Goal: Find specific page/section: Find specific page/section

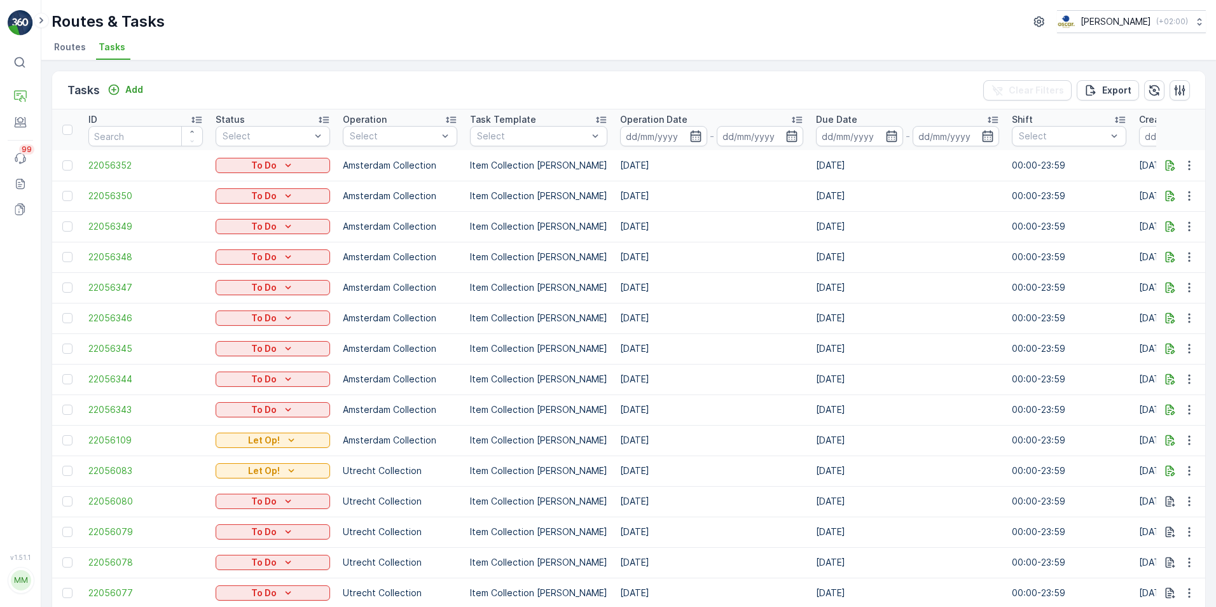
click at [240, 172] on button "To Do" at bounding box center [273, 165] width 114 height 15
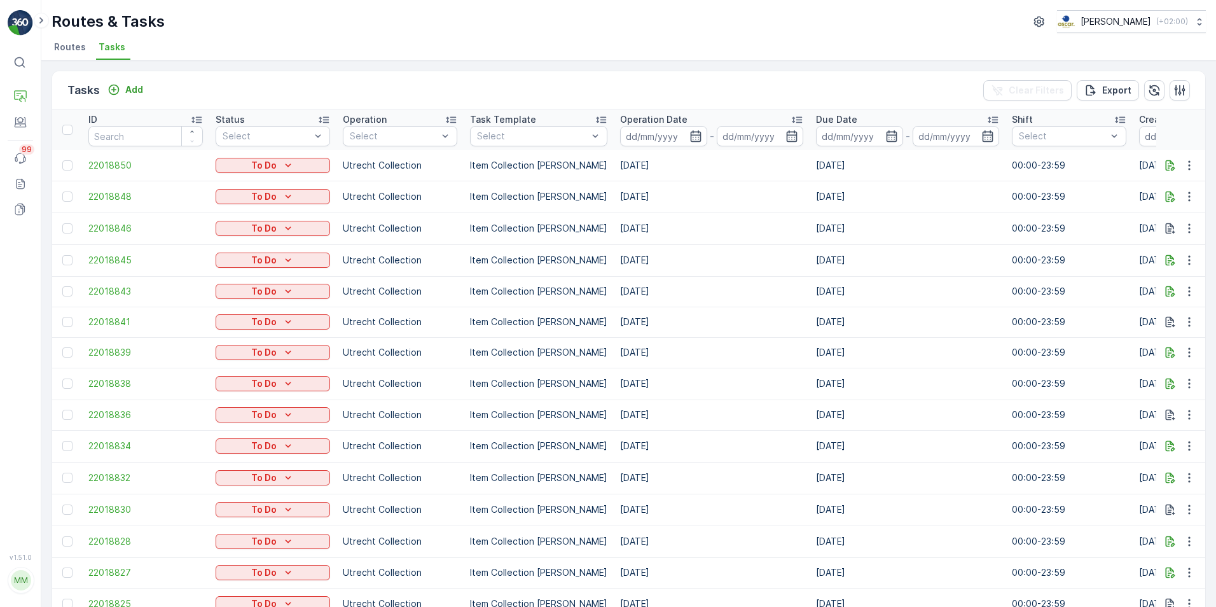
drag, startPoint x: 0, startPoint y: 0, endPoint x: 61, endPoint y: 46, distance: 76.7
click at [61, 46] on span "Routes" at bounding box center [70, 47] width 32 height 13
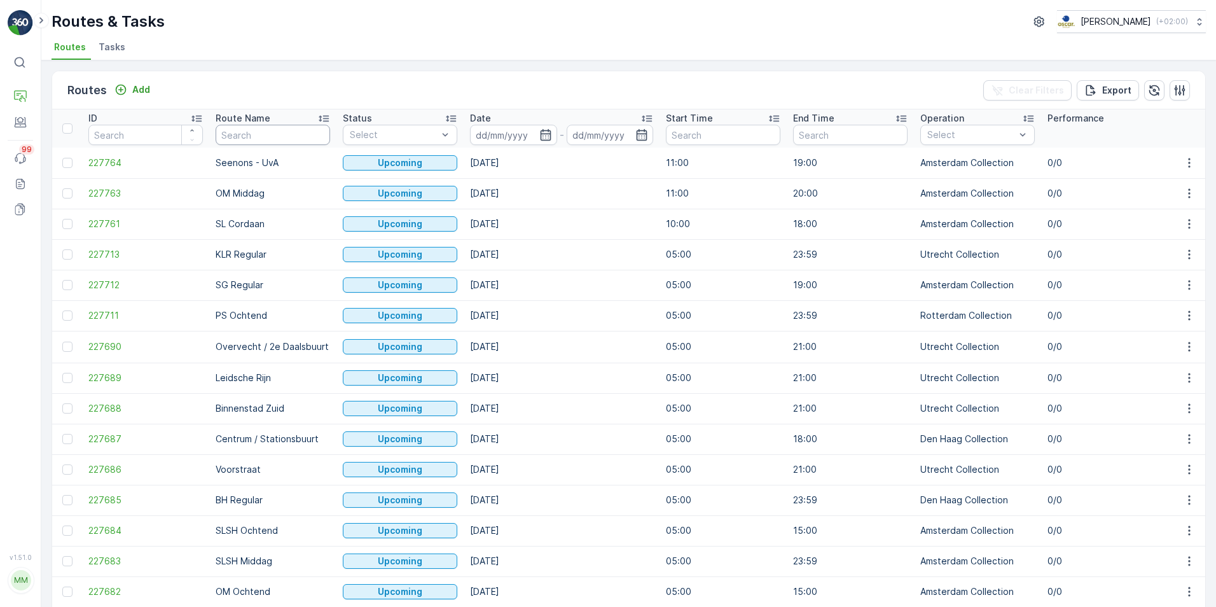
click at [251, 135] on input "text" at bounding box center [273, 135] width 114 height 20
type input "N"
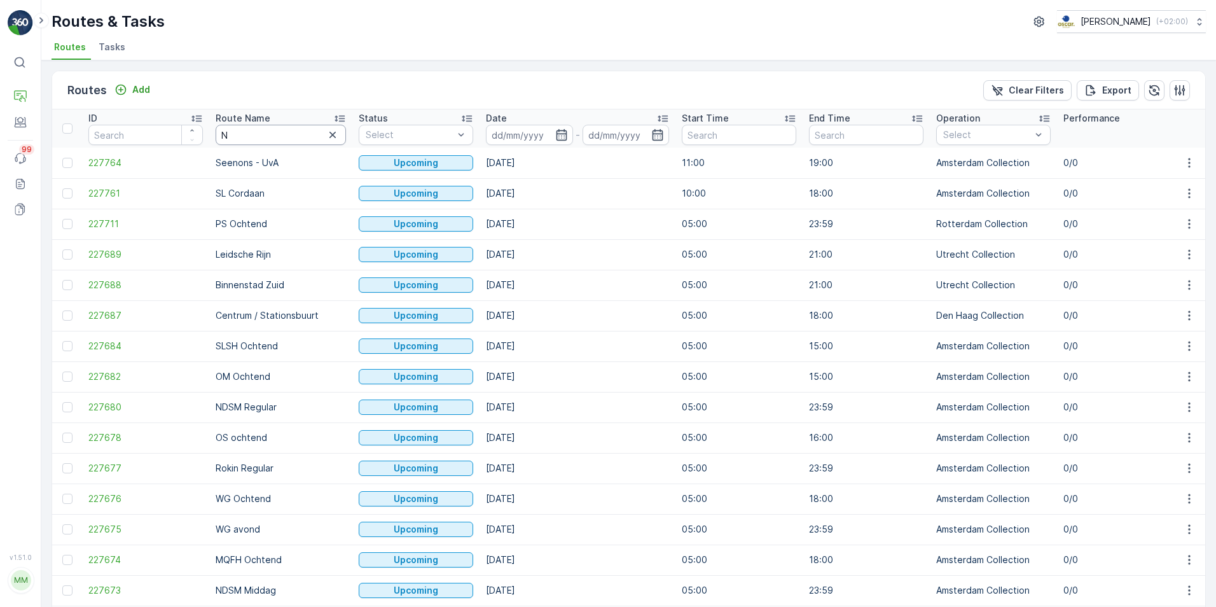
click at [251, 135] on input "N" at bounding box center [281, 135] width 130 height 20
type input "NDSM"
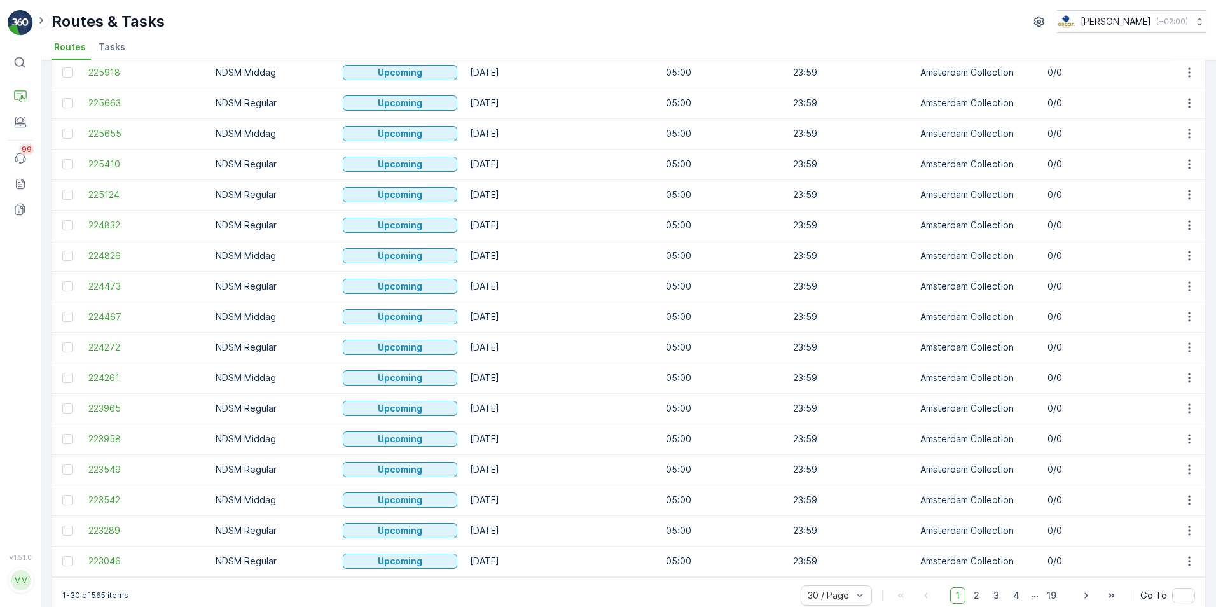
scroll to position [511, 0]
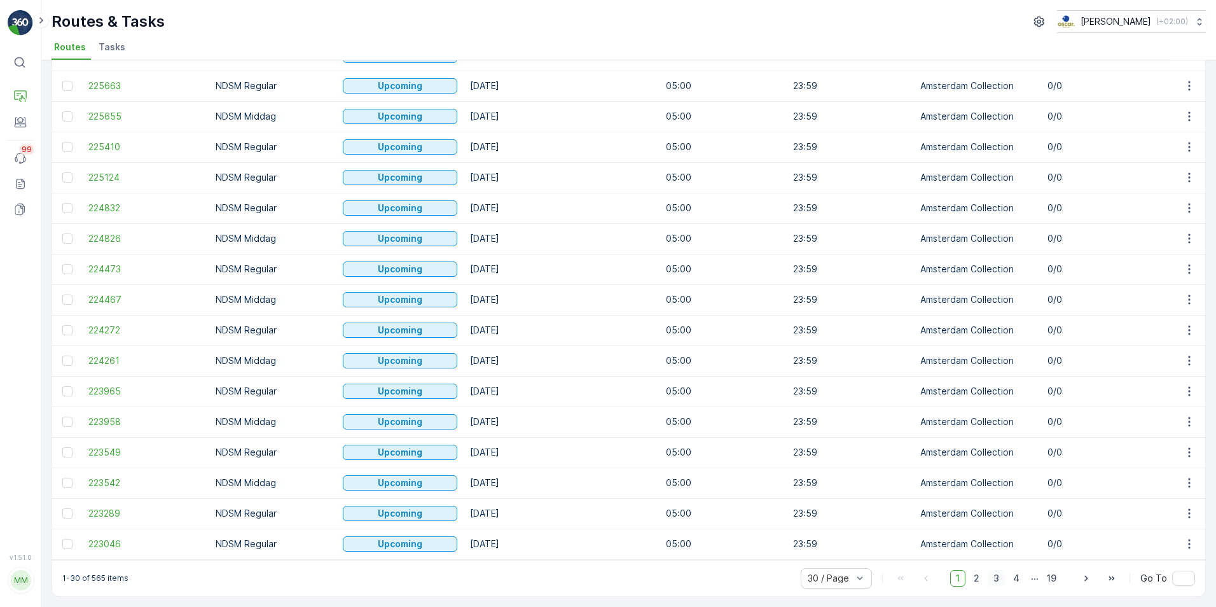
click at [993, 578] on span "3" at bounding box center [996, 578] width 17 height 17
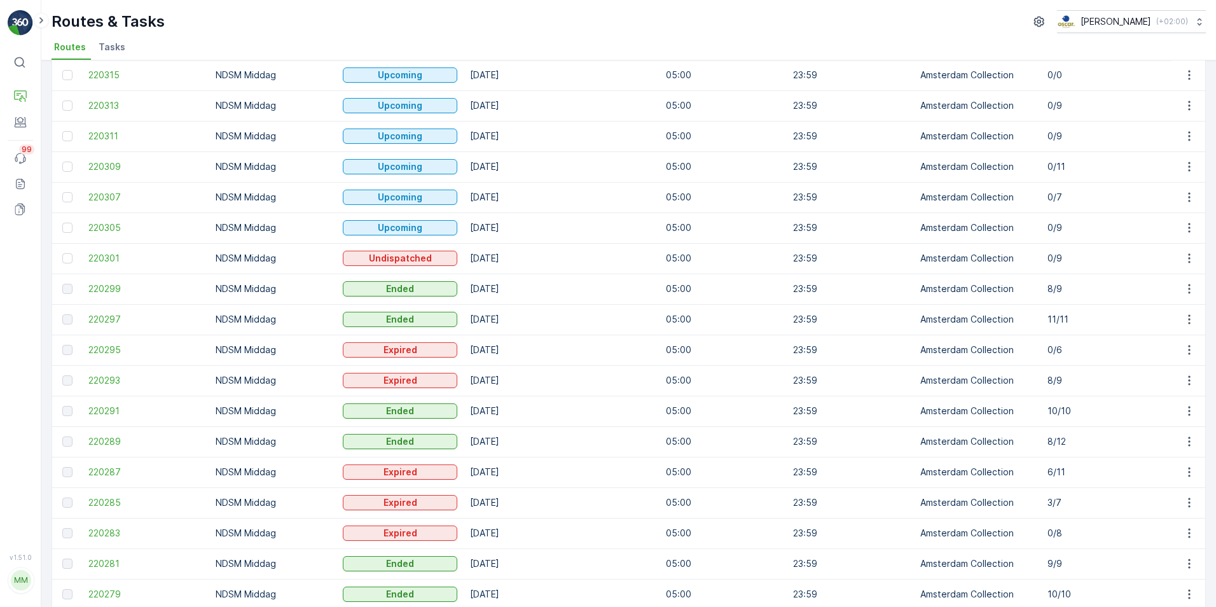
scroll to position [13, 0]
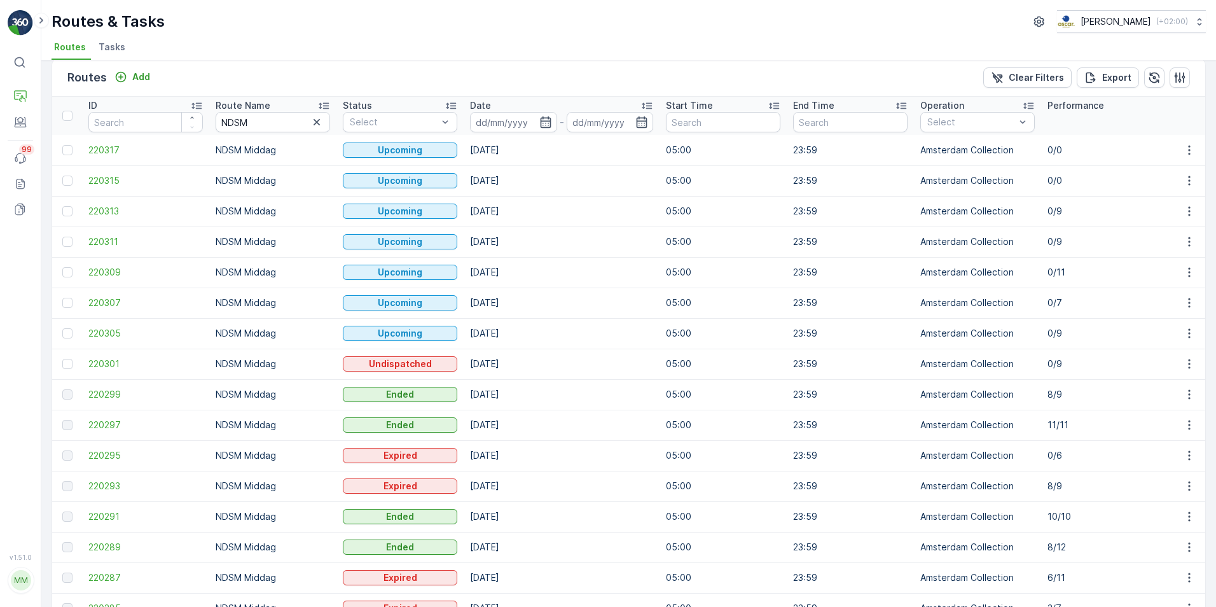
click at [1043, 395] on td "8/9" at bounding box center [1104, 394] width 127 height 31
click at [1055, 395] on p "8/9" at bounding box center [1105, 394] width 114 height 13
click at [1055, 396] on p "8/9" at bounding box center [1105, 394] width 114 height 13
drag, startPoint x: 1055, startPoint y: 396, endPoint x: 966, endPoint y: 395, distance: 89.1
click at [966, 395] on p "Amsterdam Collection" at bounding box center [977, 394] width 114 height 13
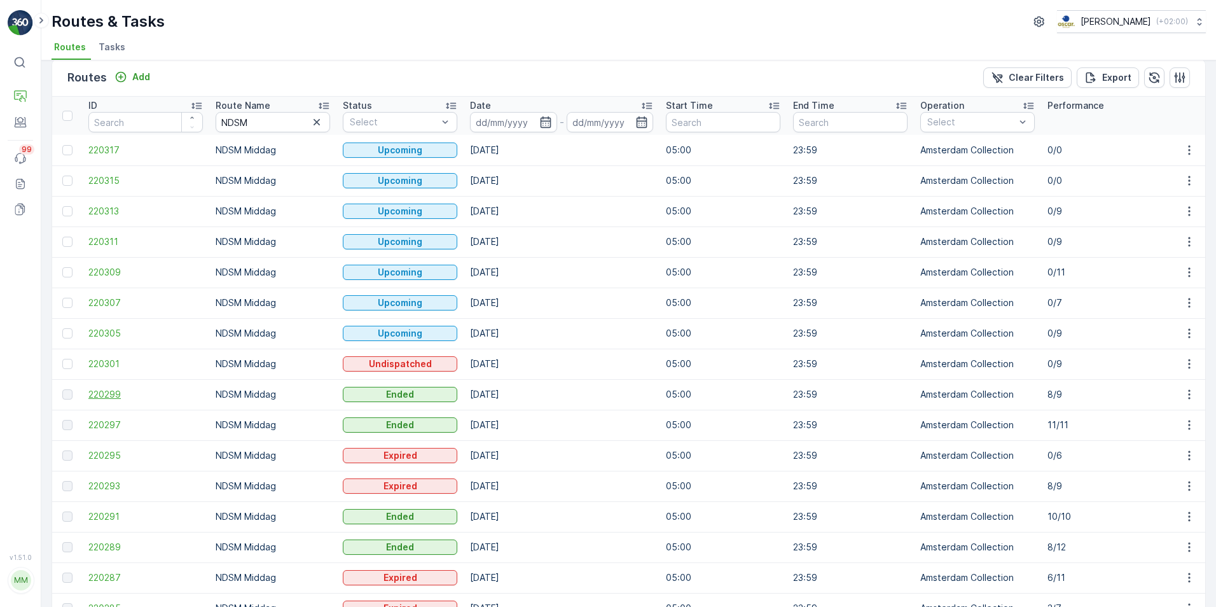
click at [125, 392] on span "220299" at bounding box center [145, 394] width 114 height 13
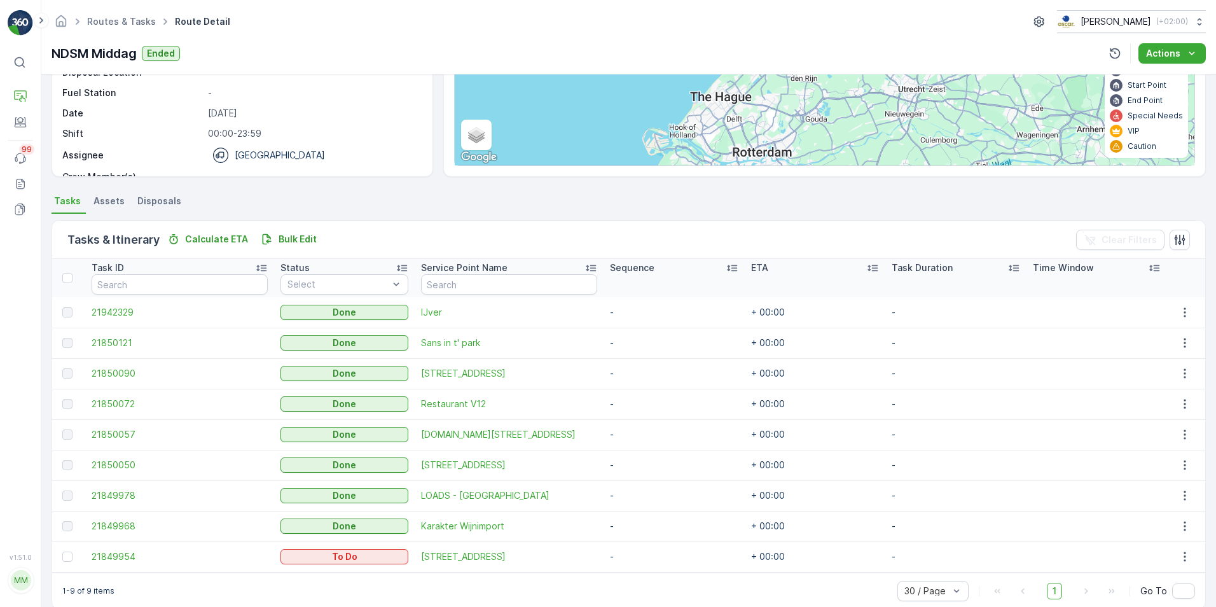
scroll to position [181, 0]
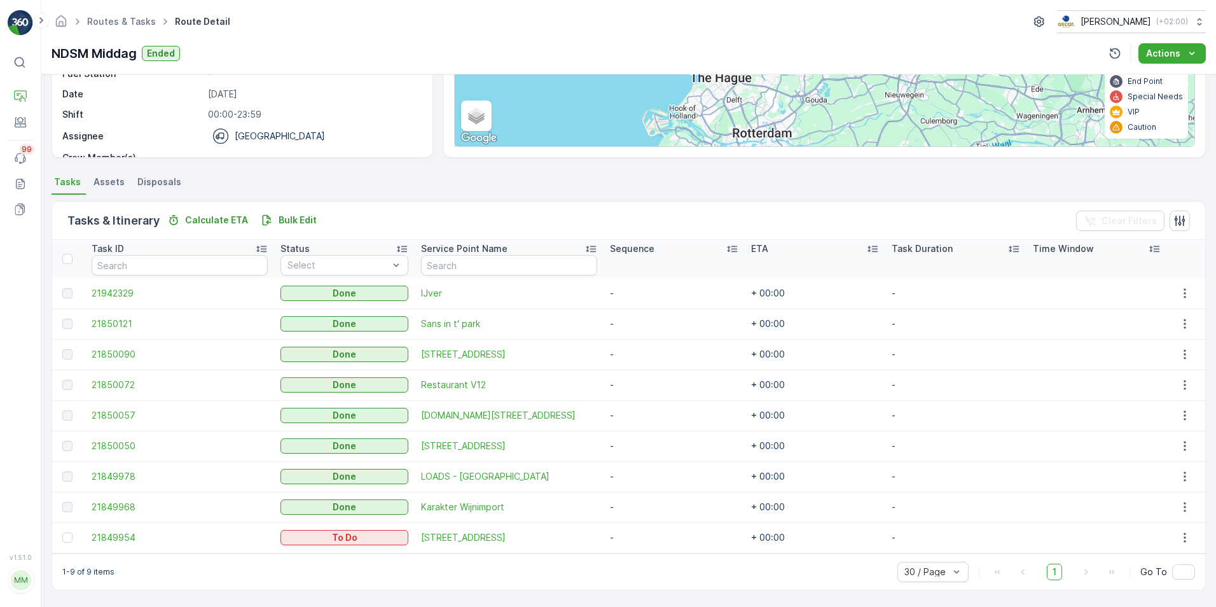
click at [107, 183] on span "Assets" at bounding box center [109, 182] width 31 height 13
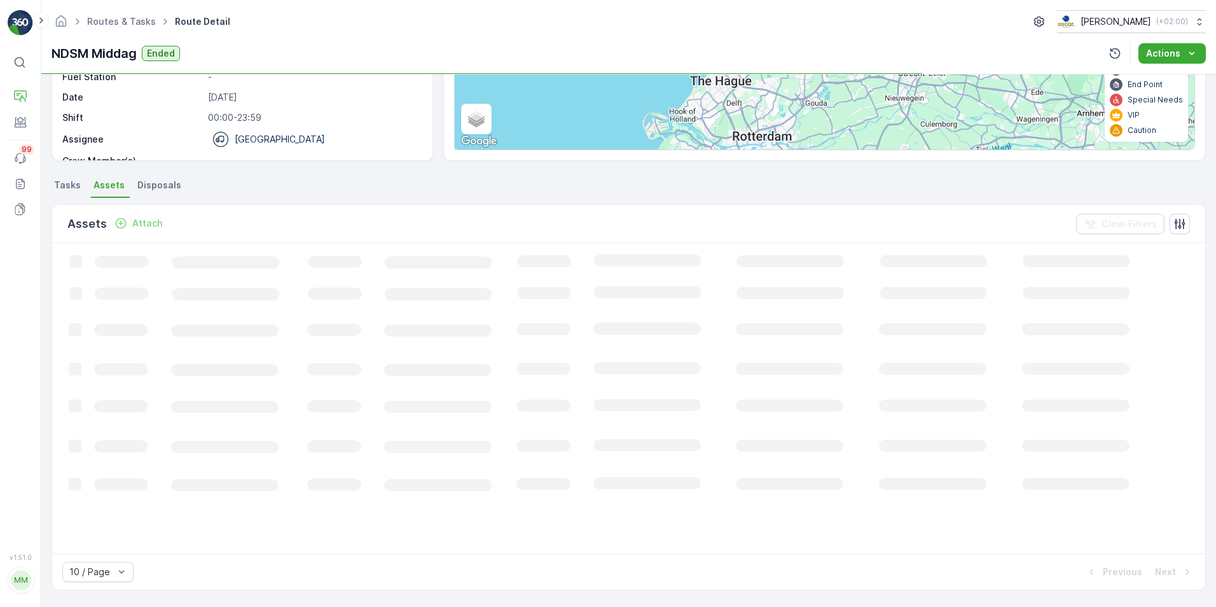
scroll to position [178, 0]
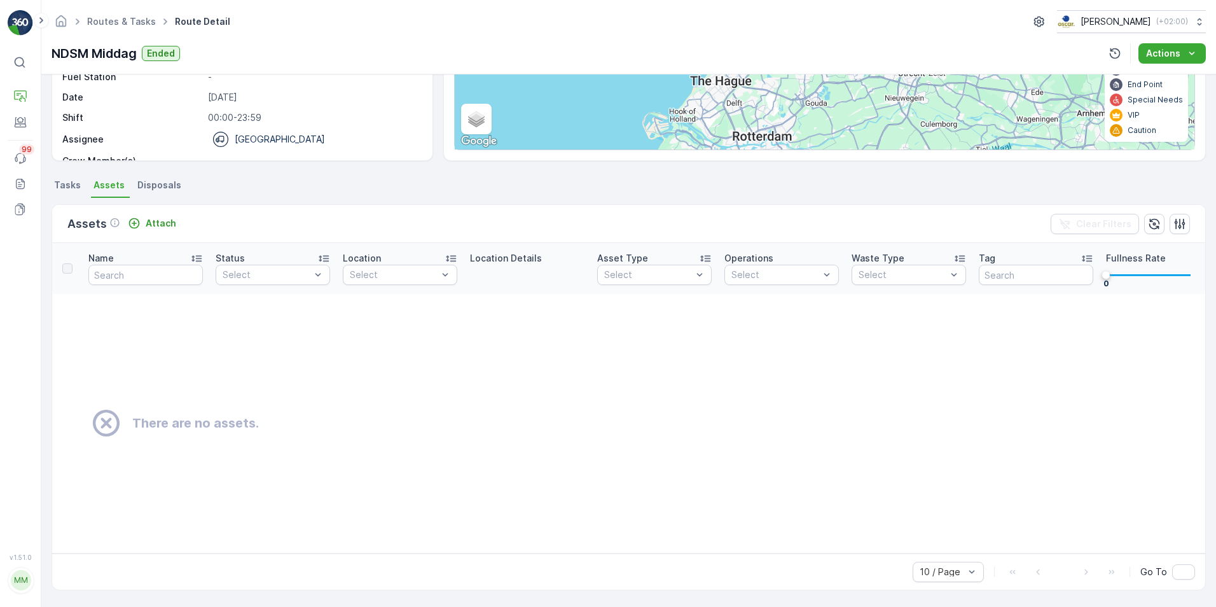
click at [76, 186] on span "Tasks" at bounding box center [67, 185] width 27 height 13
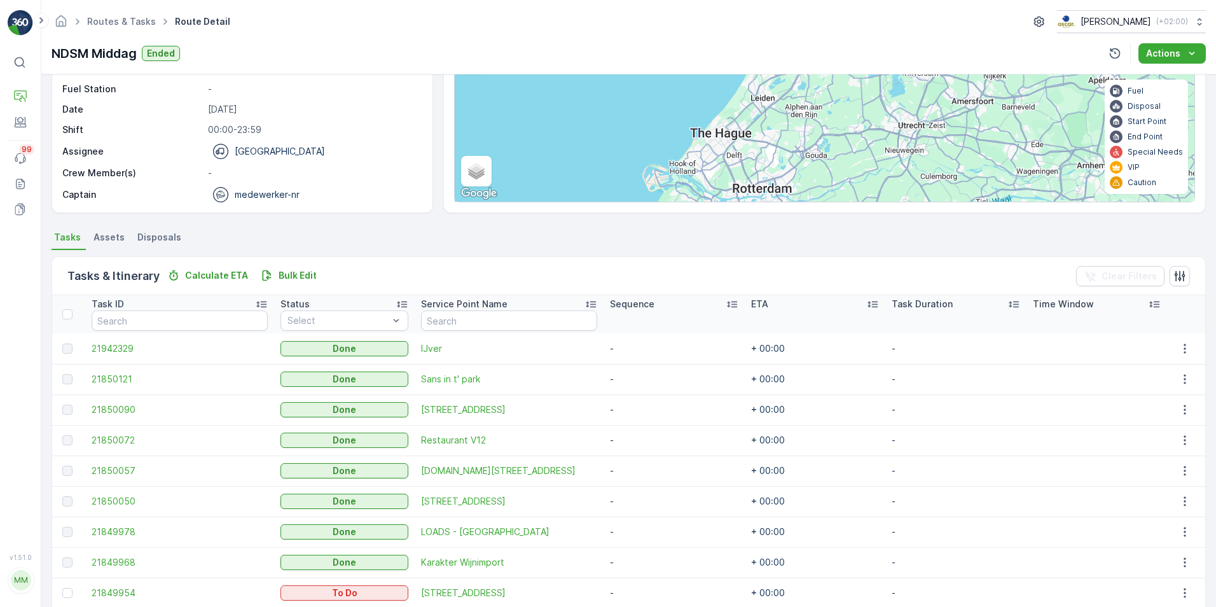
scroll to position [127, 0]
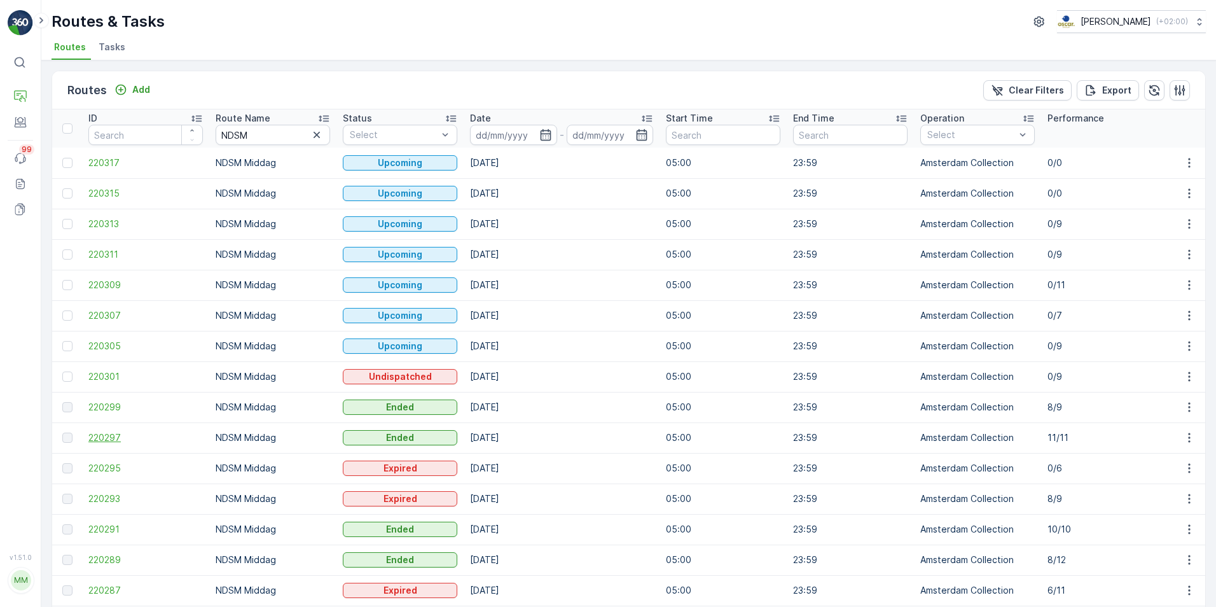
click at [94, 437] on span "220297" at bounding box center [145, 437] width 114 height 13
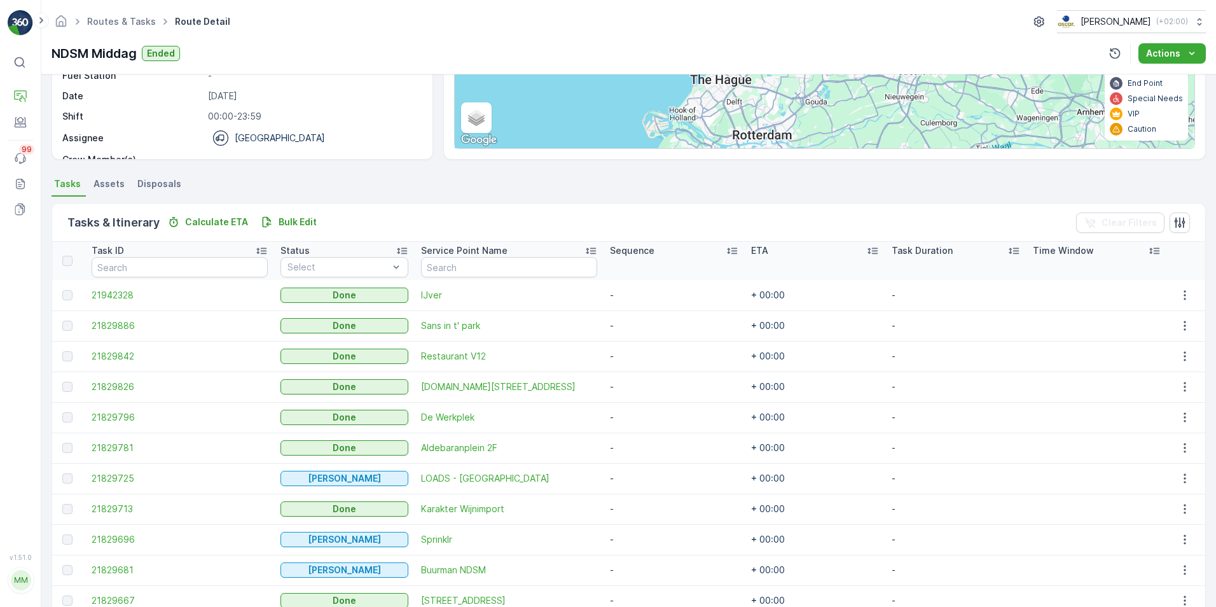
scroll to position [242, 0]
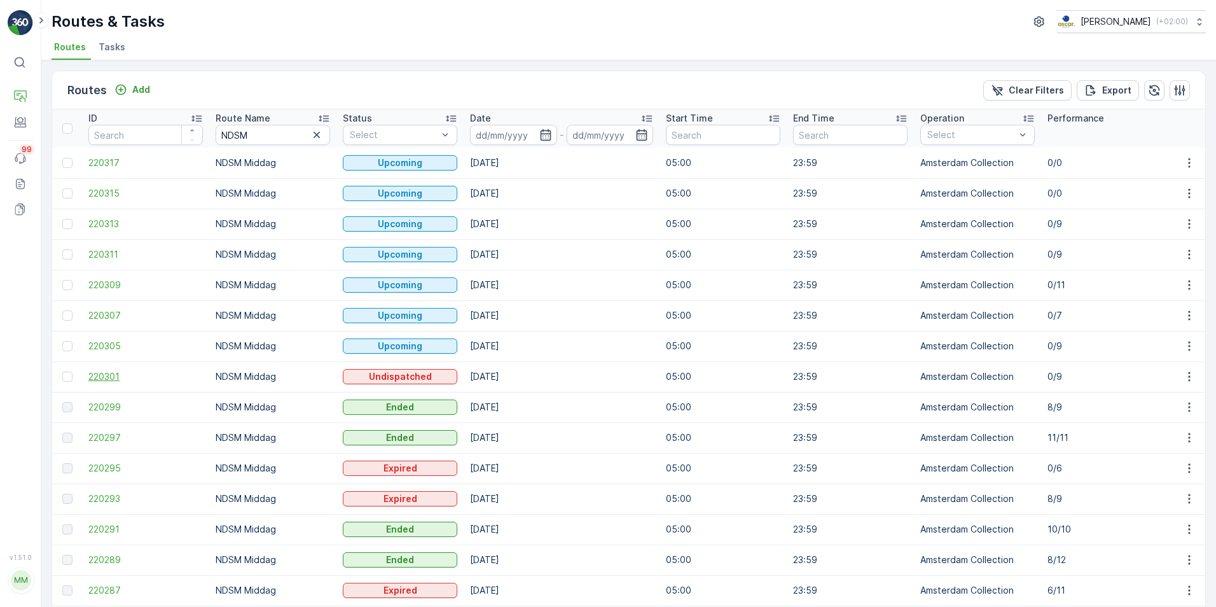
click at [100, 377] on span "220301" at bounding box center [145, 376] width 114 height 13
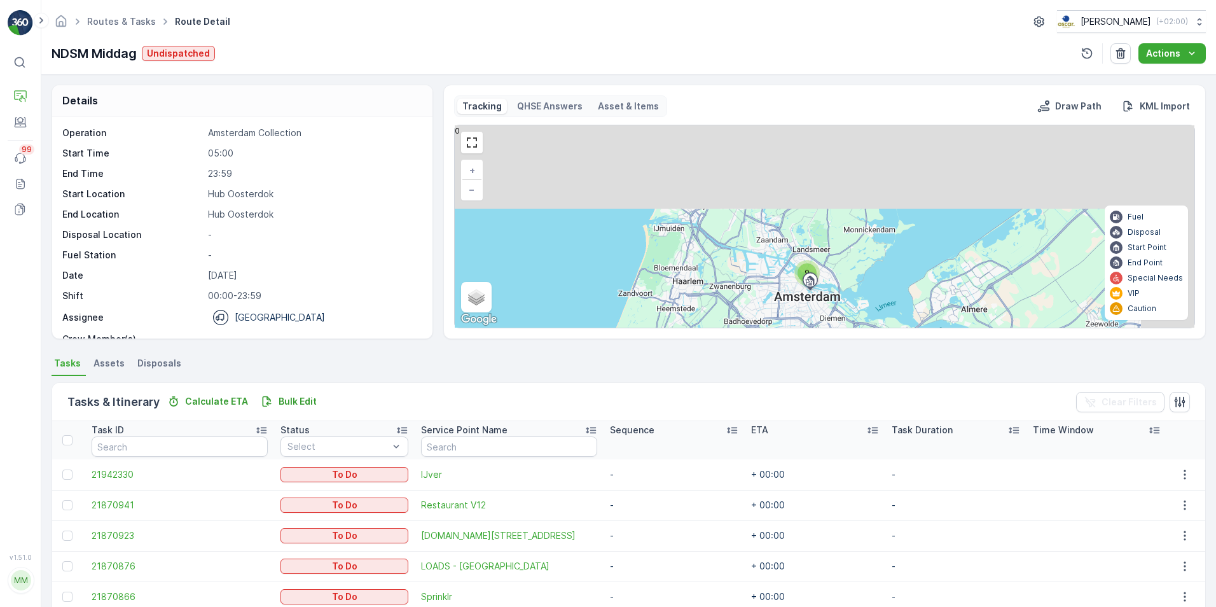
drag, startPoint x: 882, startPoint y: 159, endPoint x: 812, endPoint y: 328, distance: 183.1
click at [812, 328] on div "Tracking QHSE Answers Asset & Items Draw Path KML Import 9 + − Satellite Roadma…" at bounding box center [824, 212] width 763 height 254
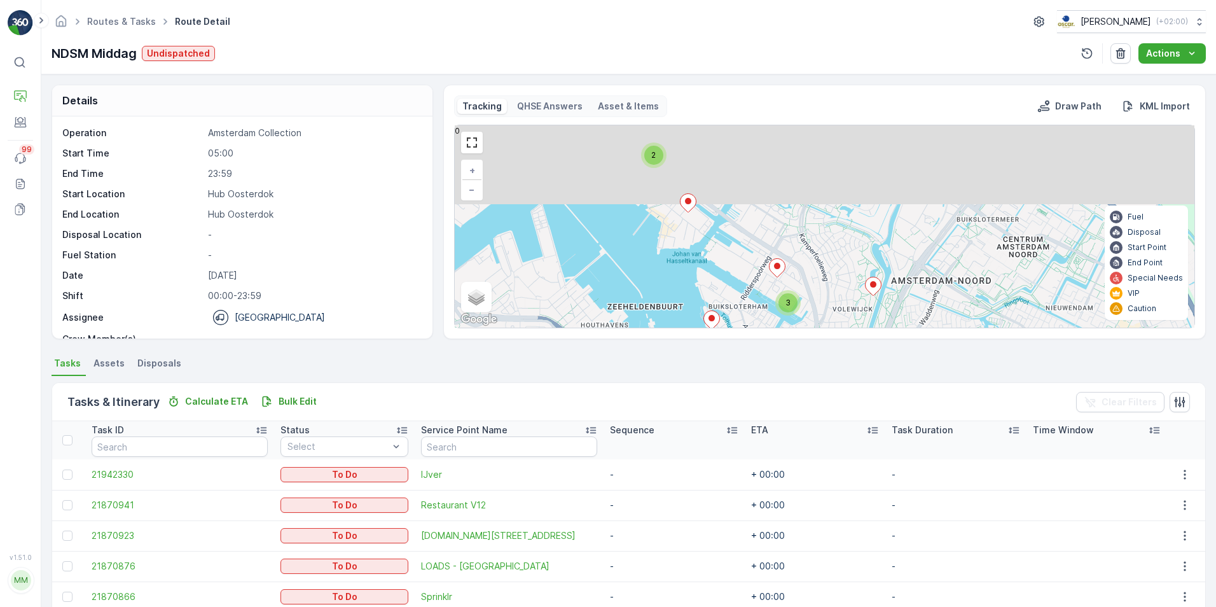
drag, startPoint x: 812, startPoint y: 264, endPoint x: 840, endPoint y: 350, distance: 91.1
click at [840, 350] on div "Details Operation Amsterdam Collection Start Time 05:00 End Time 23:59 Start Lo…" at bounding box center [628, 340] width 1175 height 532
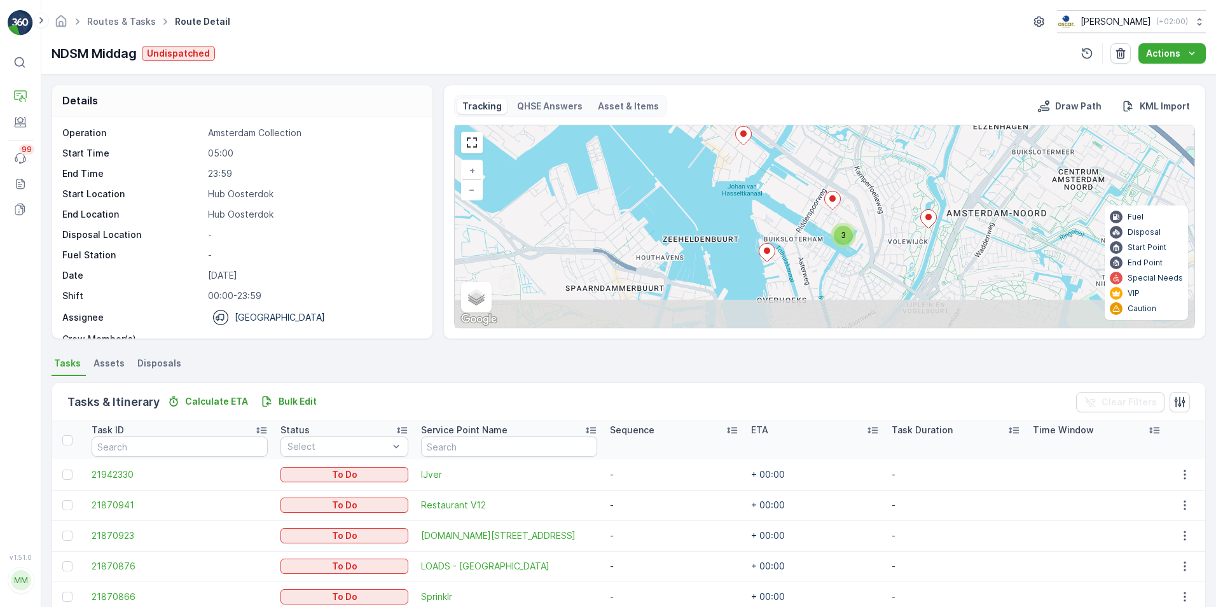
drag, startPoint x: 817, startPoint y: 290, endPoint x: 873, endPoint y: 222, distance: 88.1
click at [873, 222] on div "2 3 + − Satellite Roadmap Terrain Hybrid Leaflet Keyboard shortcuts Map Data Ma…" at bounding box center [825, 226] width 740 height 202
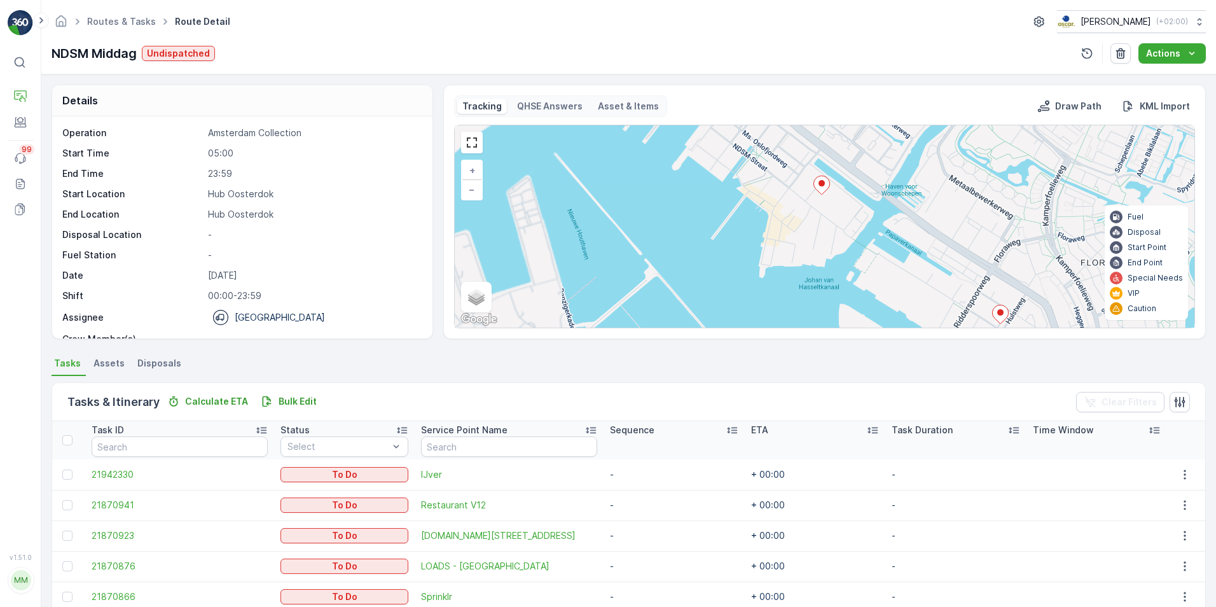
drag, startPoint x: 787, startPoint y: 190, endPoint x: 802, endPoint y: 274, distance: 85.3
click at [802, 274] on div "2 3 + − Satellite Roadmap Terrain Hybrid Leaflet Keyboard shortcuts Map Data Ma…" at bounding box center [825, 226] width 740 height 202
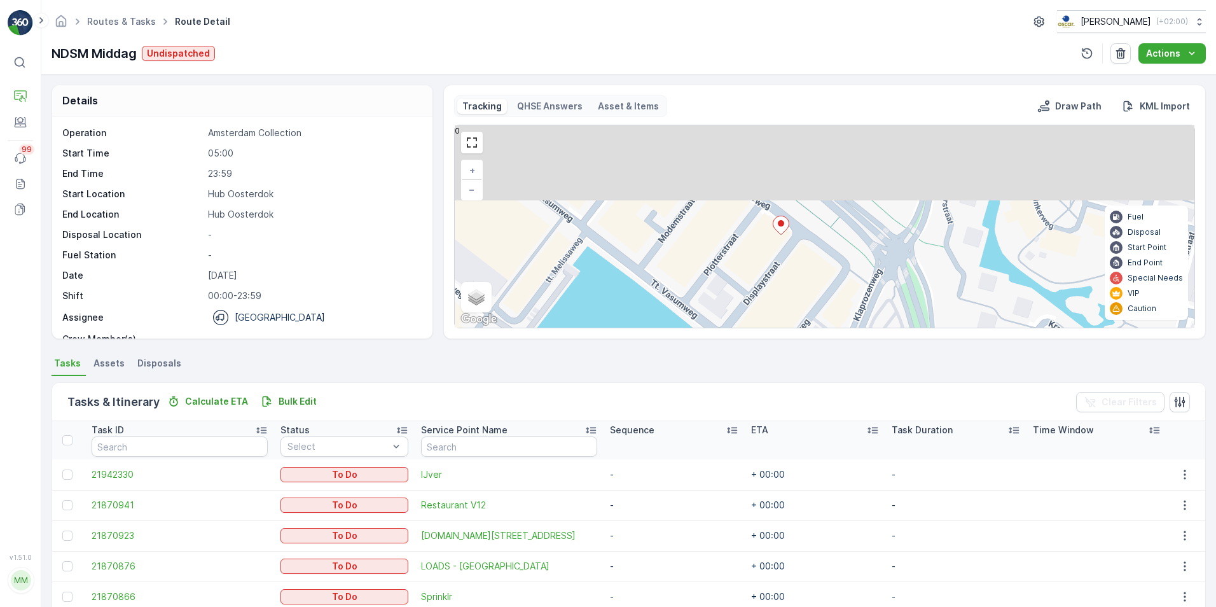
click at [790, 312] on div "2 + − Satellite Roadmap Terrain Hybrid Leaflet Keyboard shortcuts Map Data Map …" at bounding box center [825, 226] width 740 height 202
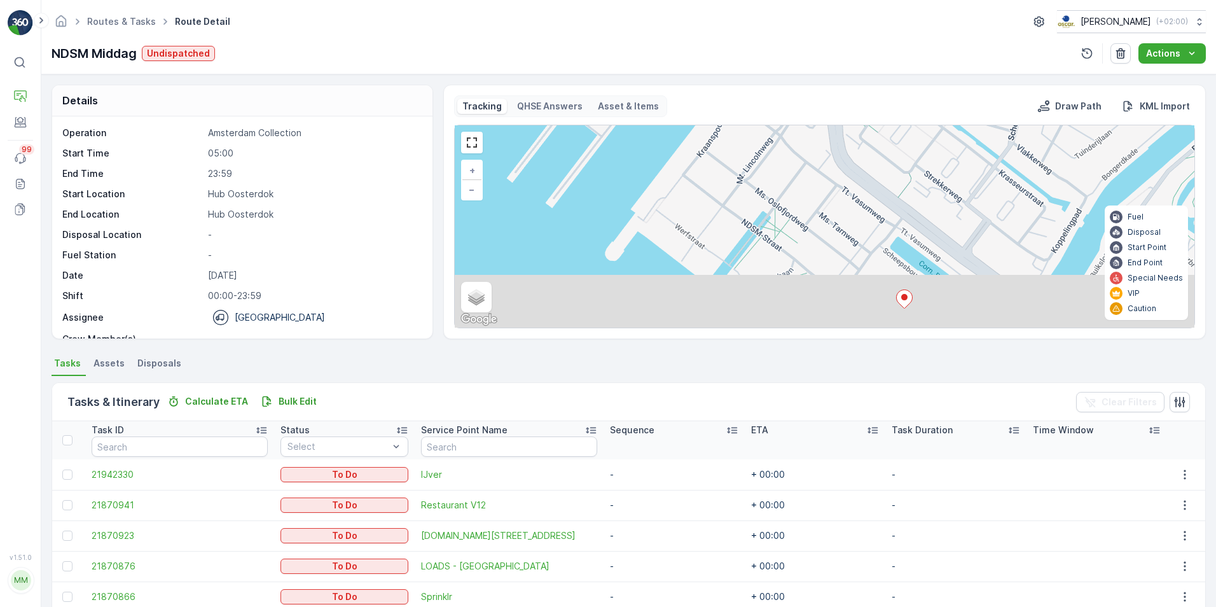
drag, startPoint x: 815, startPoint y: 96, endPoint x: 812, endPoint y: 74, distance: 22.6
click at [812, 74] on div "Routes & Tasks Route Detail [PERSON_NAME] ( +02:00 ) NDSM Middag Undispatched A…" at bounding box center [628, 303] width 1175 height 607
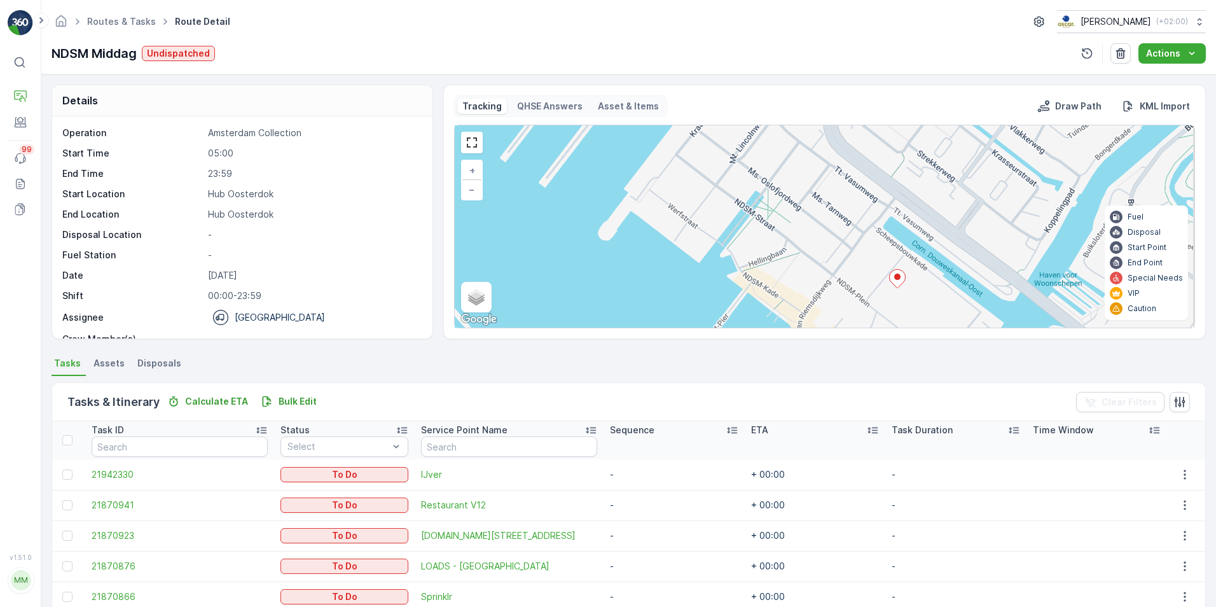
drag, startPoint x: 795, startPoint y: 218, endPoint x: 754, endPoint y: 172, distance: 62.2
click at [754, 172] on div "3 + − Satellite Roadmap Terrain Hybrid Leaflet Keyboard shortcuts Map Data Map …" at bounding box center [825, 226] width 740 height 202
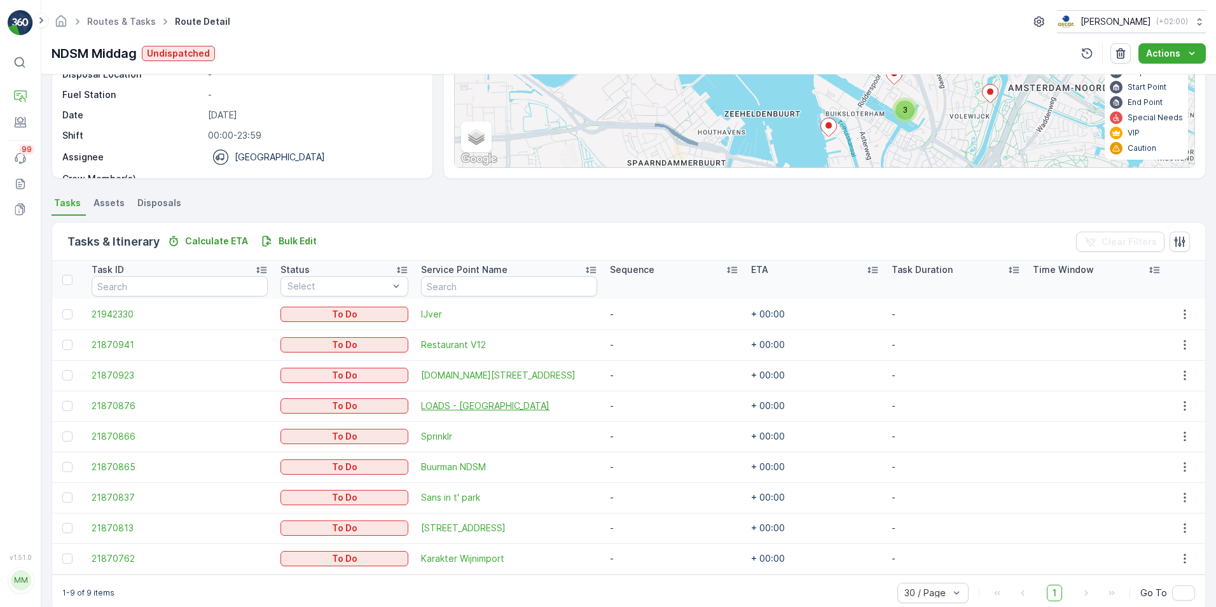
scroll to position [181, 0]
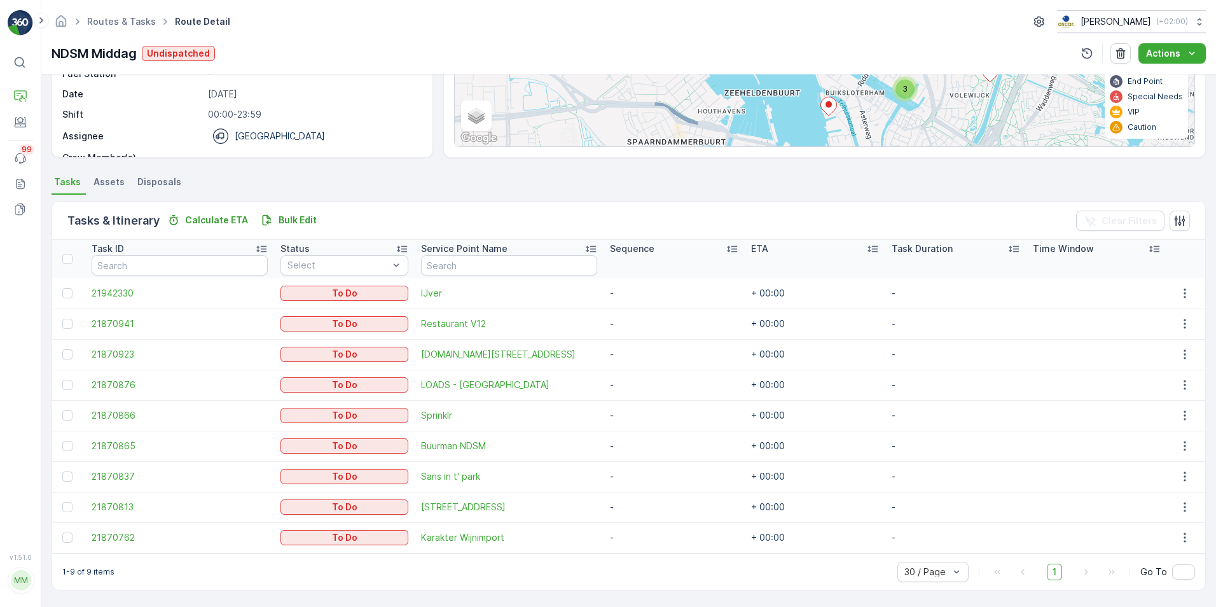
click at [91, 187] on li "Assets" at bounding box center [110, 184] width 39 height 22
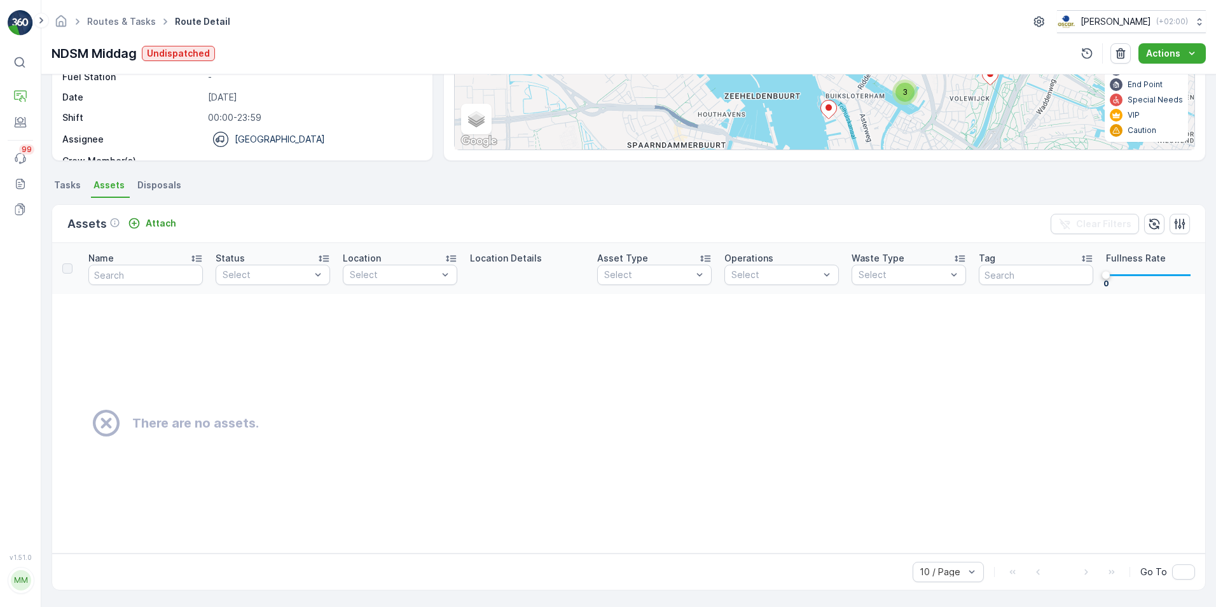
click at [146, 185] on span "Disposals" at bounding box center [159, 185] width 44 height 13
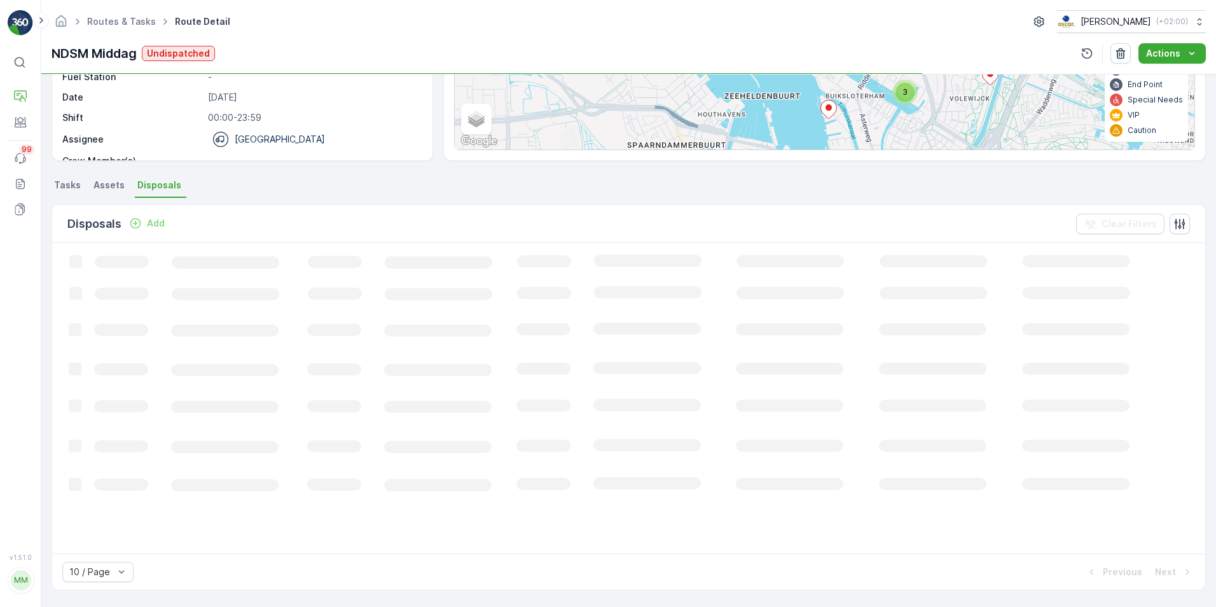
scroll to position [165, 0]
